Goal: Task Accomplishment & Management: Manage account settings

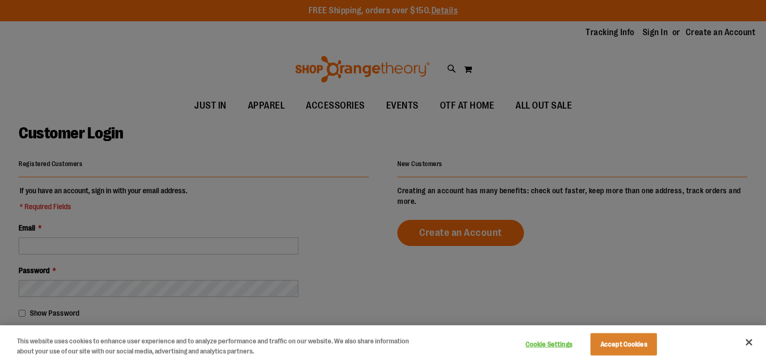
click at [311, 184] on div at bounding box center [383, 181] width 766 height 362
click at [753, 342] on button "Close" at bounding box center [748, 341] width 23 height 23
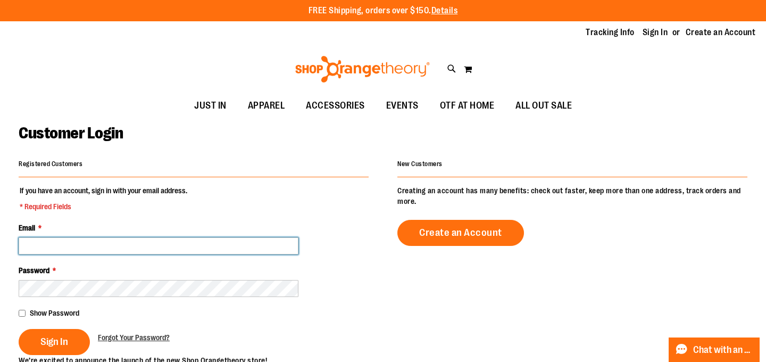
click at [129, 251] on input "Email *" at bounding box center [159, 245] width 280 height 17
type input "**********"
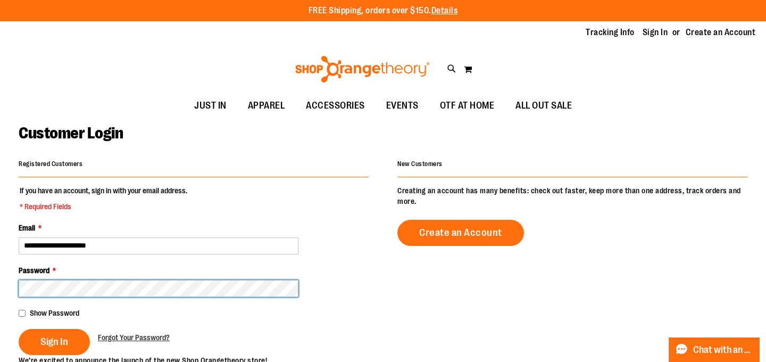
click at [19, 329] on button "Sign In" at bounding box center [54, 342] width 71 height 26
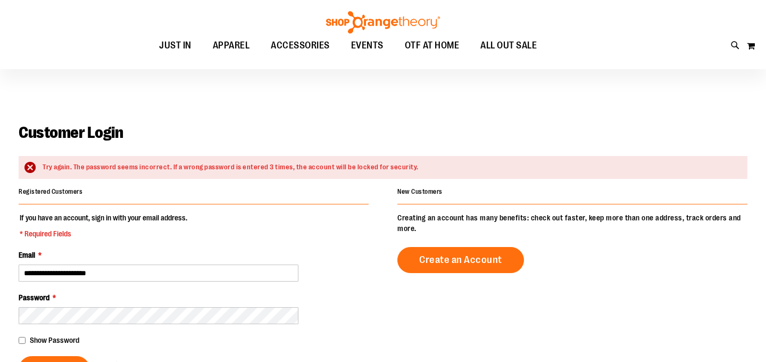
scroll to position [39, 0]
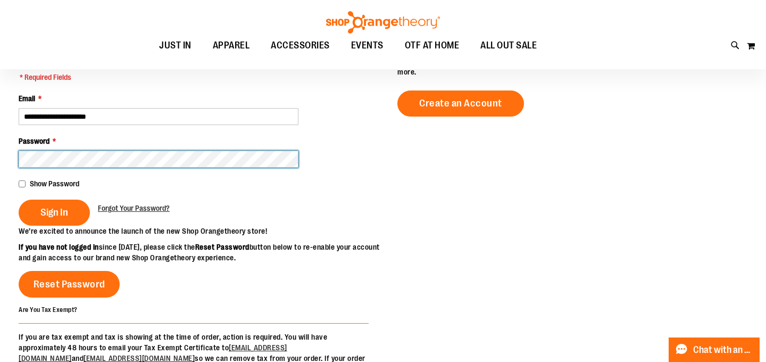
click at [19, 200] on button "Sign In" at bounding box center [54, 213] width 71 height 26
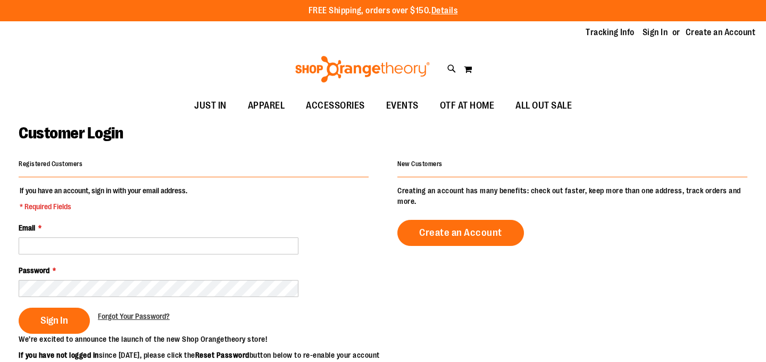
scroll to position [151, 0]
